Goal: Task Accomplishment & Management: Complete application form

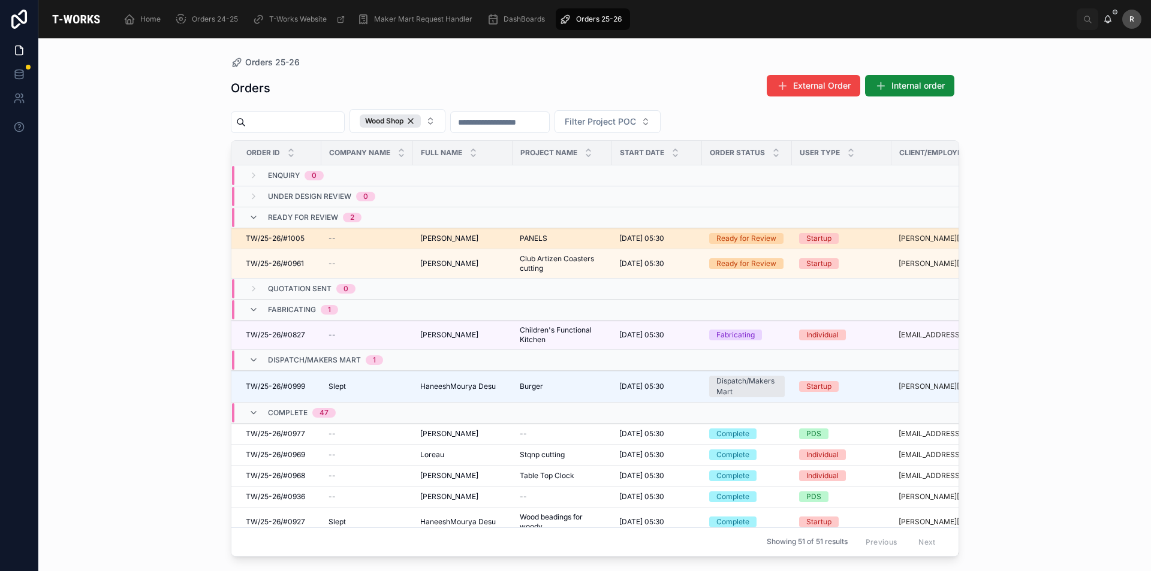
click at [307, 240] on div "TW/25-26/#1005 TW/25-26/#1005" at bounding box center [280, 239] width 68 height 10
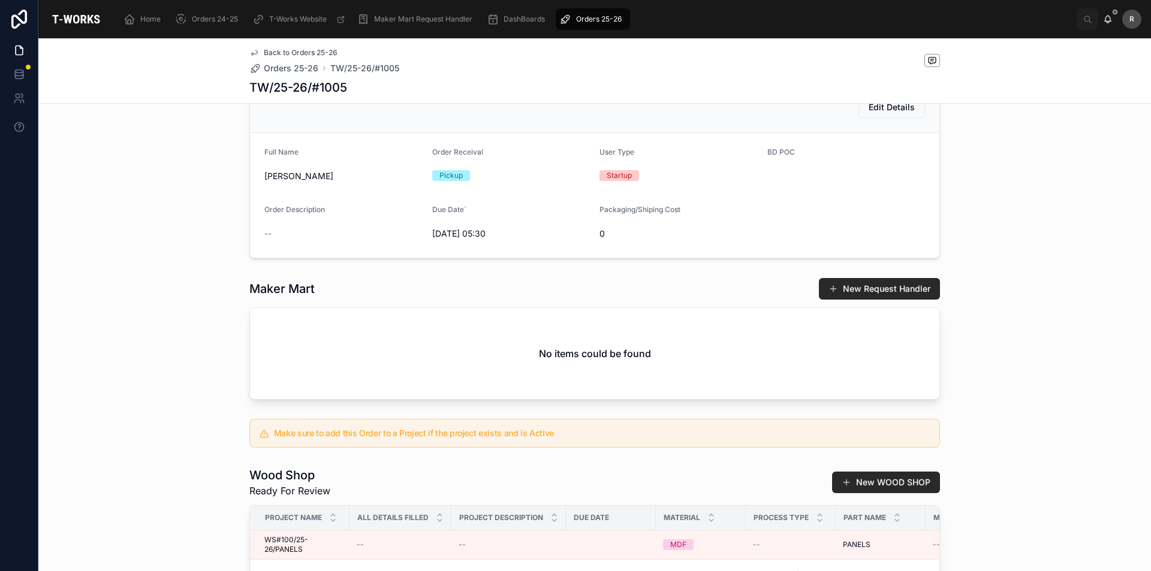
scroll to position [120, 0]
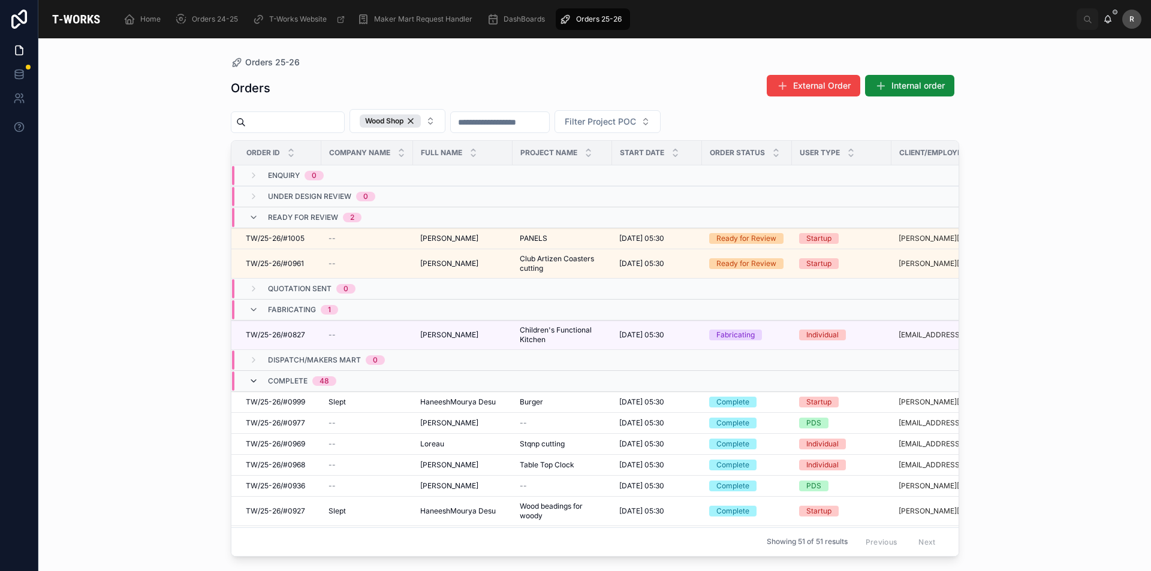
click at [251, 379] on icon at bounding box center [254, 382] width 10 height 10
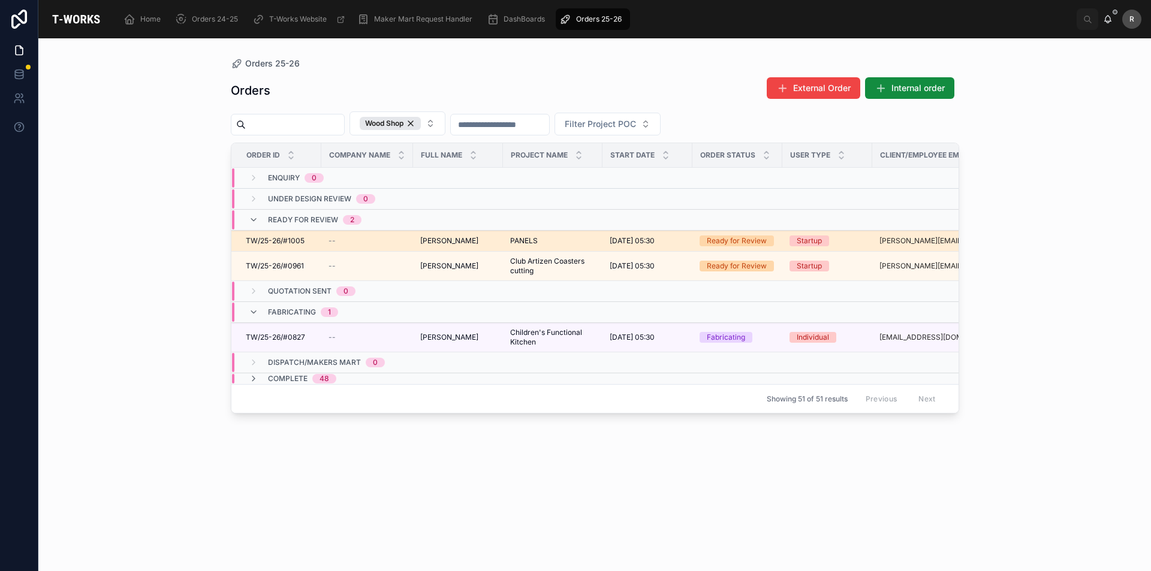
click at [279, 239] on span "TW/25-26/#1005" at bounding box center [275, 241] width 59 height 10
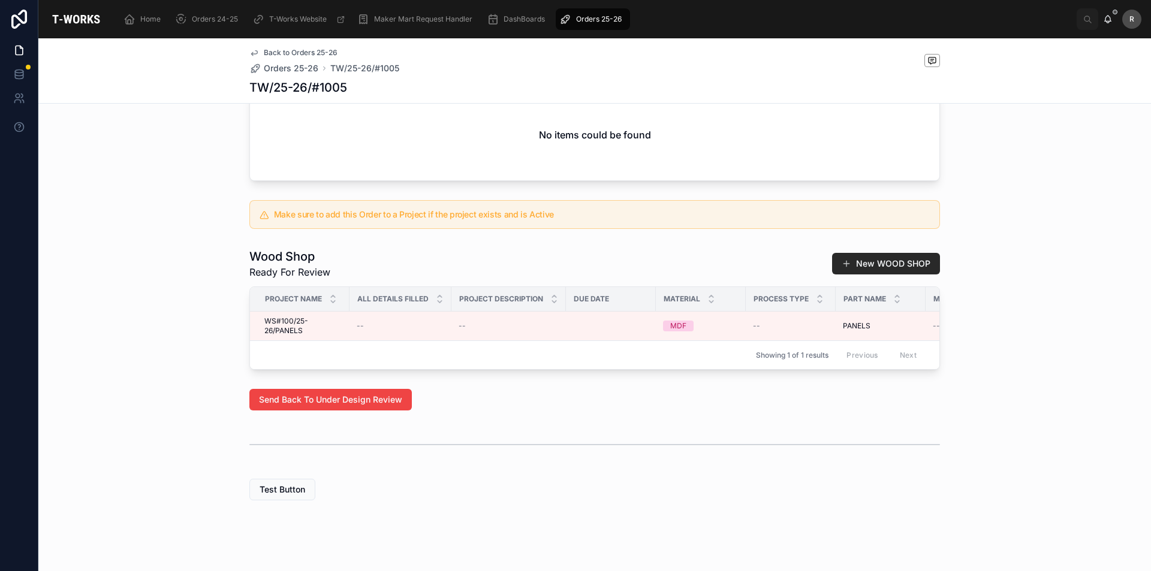
scroll to position [495, 0]
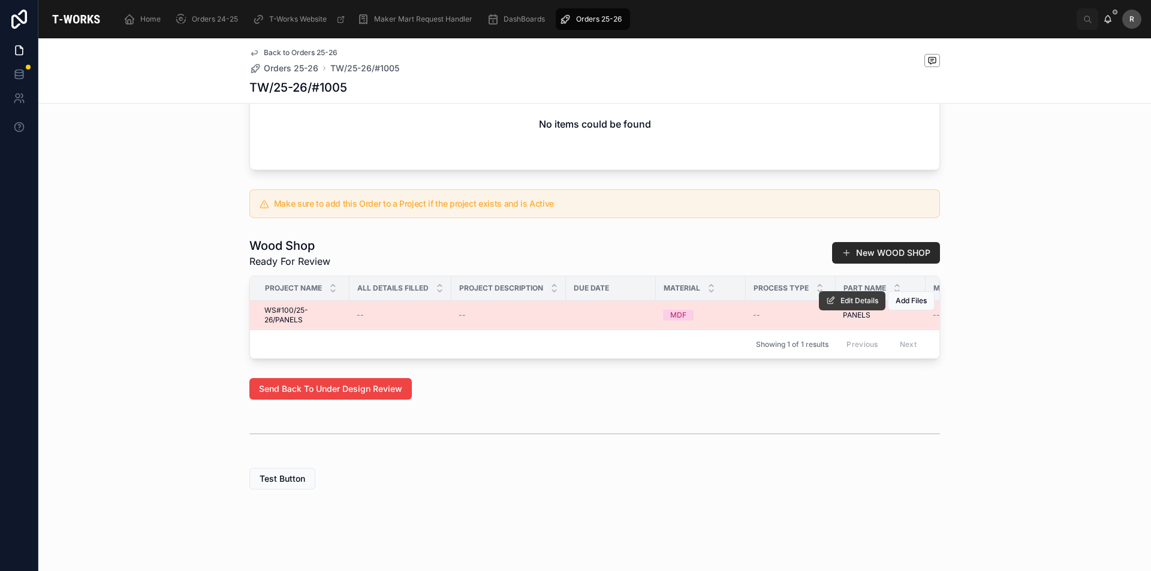
click at [843, 296] on span "Edit Details" at bounding box center [860, 301] width 38 height 10
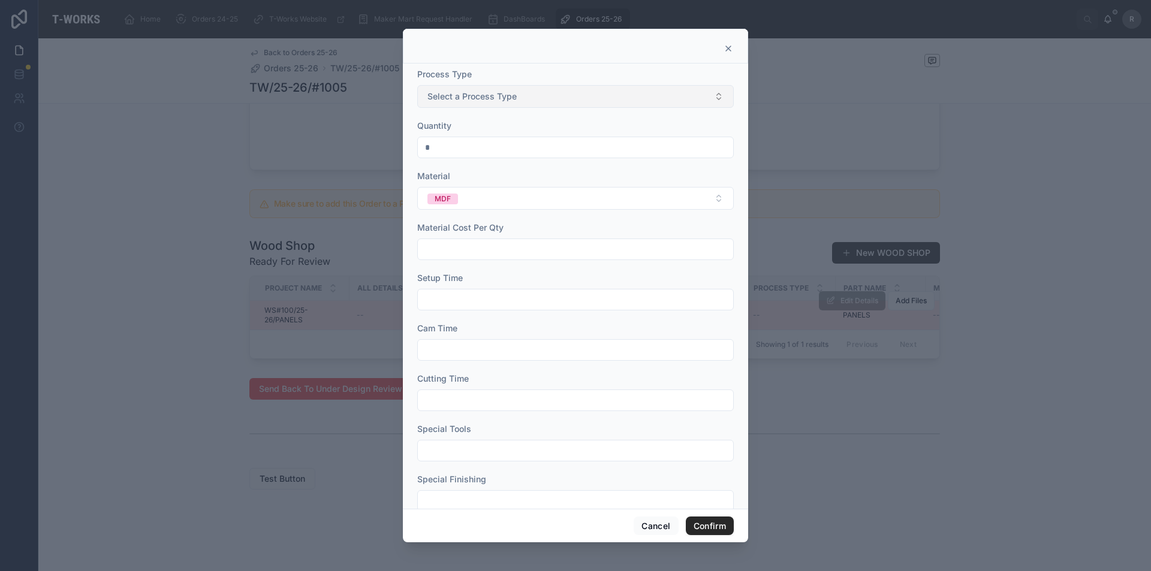
click at [514, 94] on span "Select a Process Type" at bounding box center [472, 97] width 89 height 12
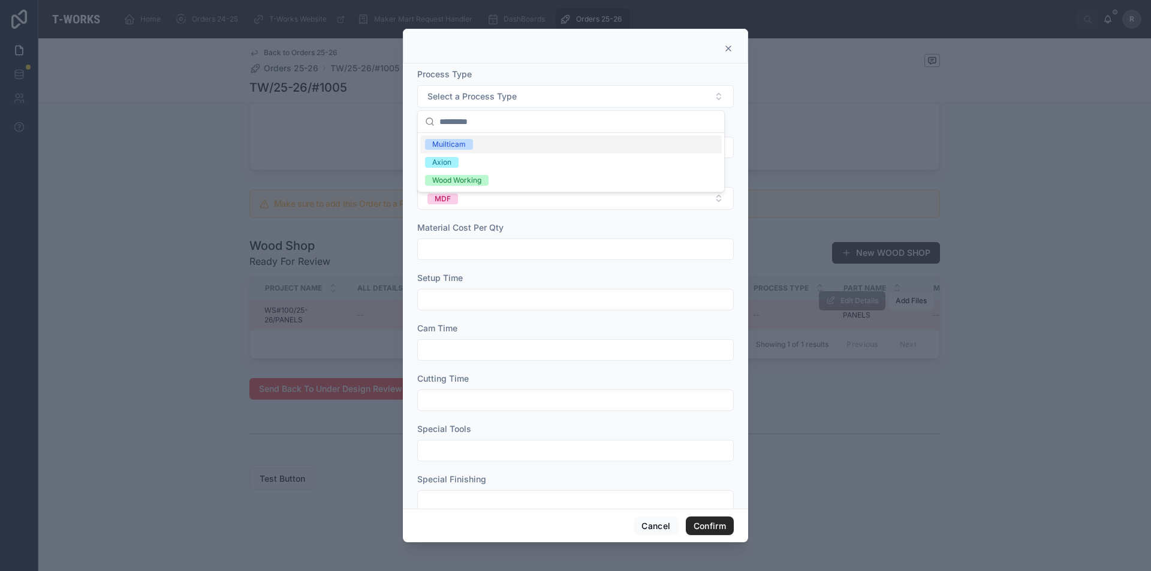
click at [515, 147] on div "Muilticam" at bounding box center [571, 145] width 302 height 18
click at [493, 247] on input "text" at bounding box center [575, 249] width 315 height 17
type input "*"
click at [457, 298] on input "text" at bounding box center [575, 299] width 315 height 17
click at [478, 301] on input "text" at bounding box center [575, 299] width 315 height 17
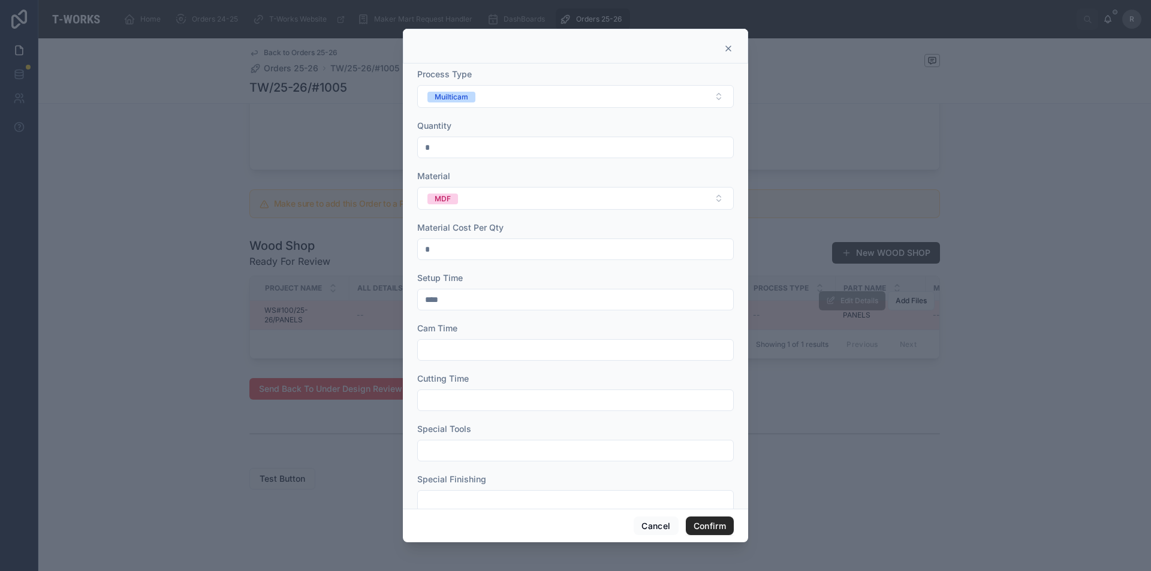
click at [450, 342] on input "text" at bounding box center [575, 350] width 315 height 17
drag, startPoint x: 445, startPoint y: 302, endPoint x: 356, endPoint y: 306, distance: 89.5
click at [362, 308] on div "Process Type Muilticam Quantity * Material MDF Material Cost Per Qty * Setup Ti…" at bounding box center [575, 285] width 1151 height 571
type input "****"
click at [441, 353] on input "text" at bounding box center [575, 350] width 315 height 17
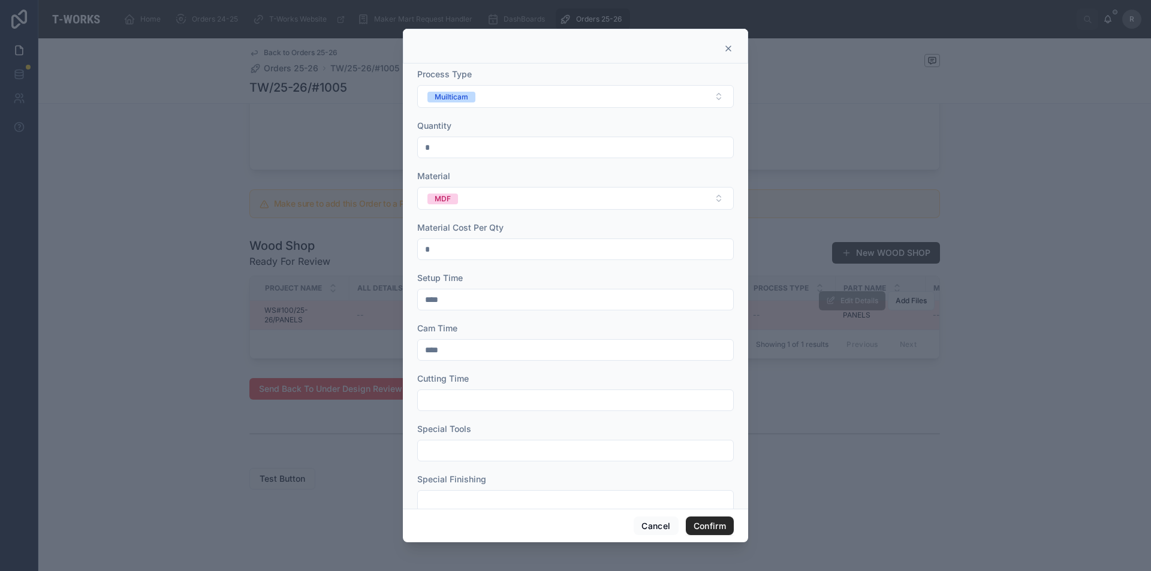
type input "****"
click at [440, 400] on input "text" at bounding box center [575, 400] width 315 height 17
